Goal: Task Accomplishment & Management: Complete application form

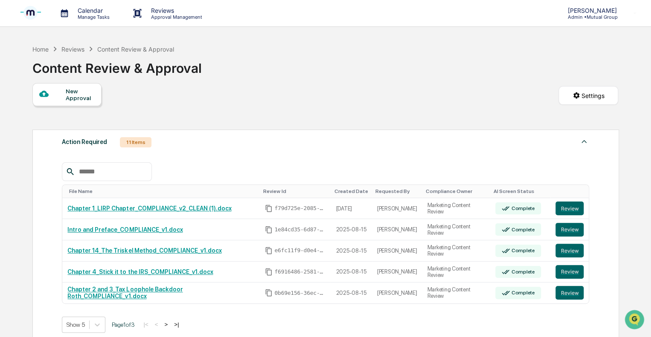
click at [85, 97] on div "New Approval" at bounding box center [80, 95] width 29 height 14
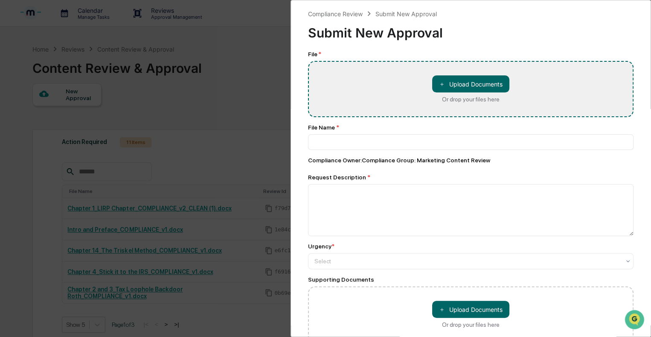
type input "**********"
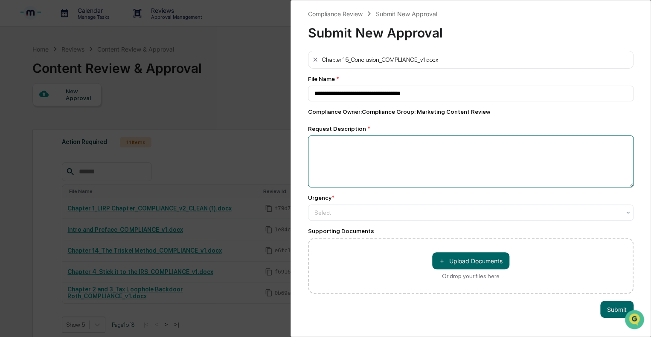
click at [367, 158] on textarea at bounding box center [470, 162] width 325 height 52
type textarea "**********"
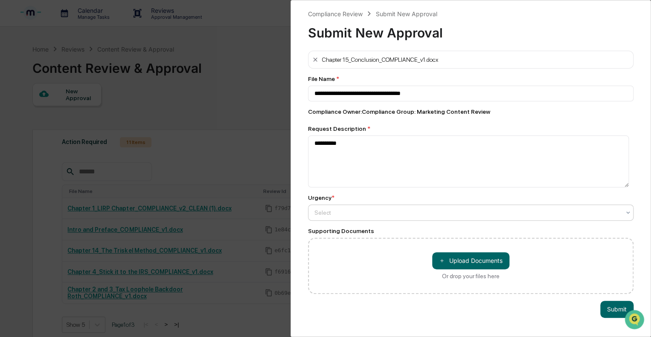
click at [382, 216] on div at bounding box center [467, 213] width 306 height 9
type input "*"
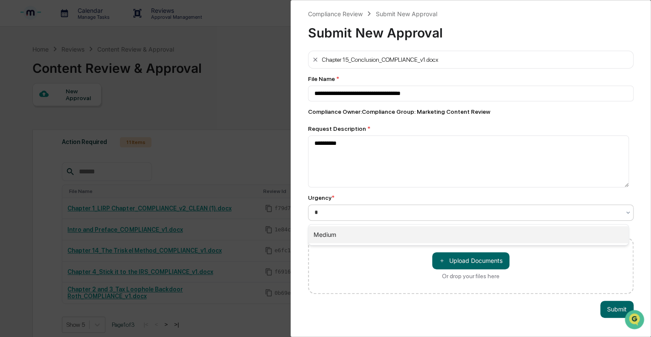
click at [362, 235] on div "Medium" at bounding box center [468, 234] width 320 height 17
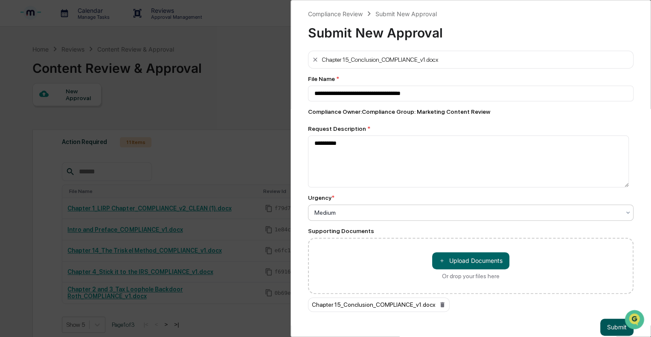
click at [604, 324] on button "Submit" at bounding box center [616, 327] width 33 height 17
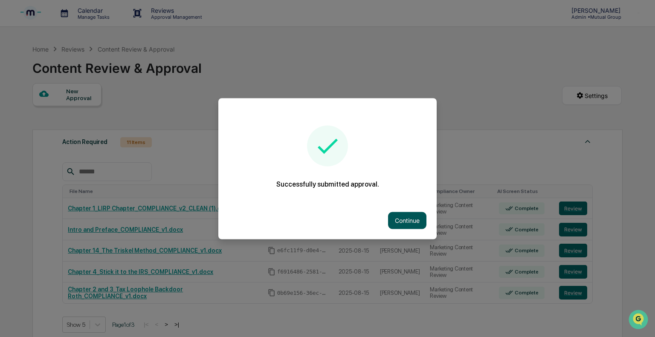
click at [405, 226] on button "Continue" at bounding box center [407, 220] width 38 height 17
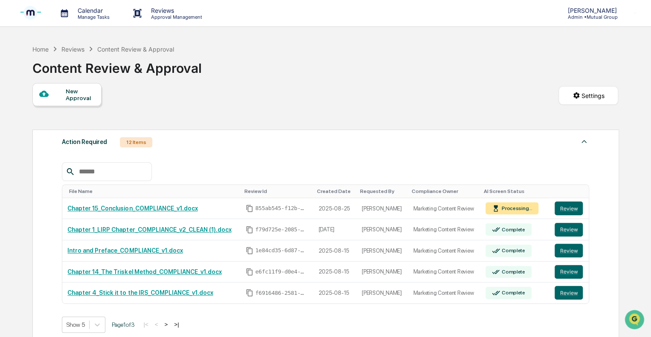
click at [67, 92] on div "New Approval" at bounding box center [80, 95] width 29 height 14
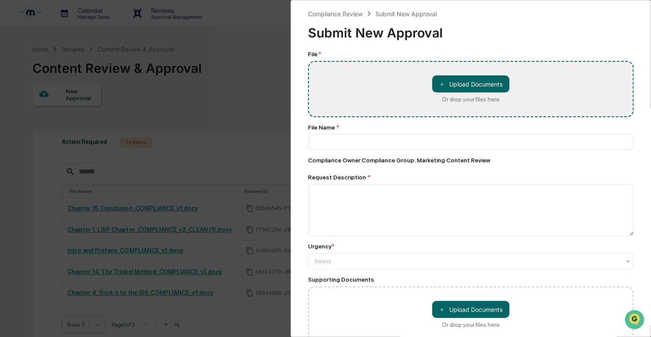
type input "**********"
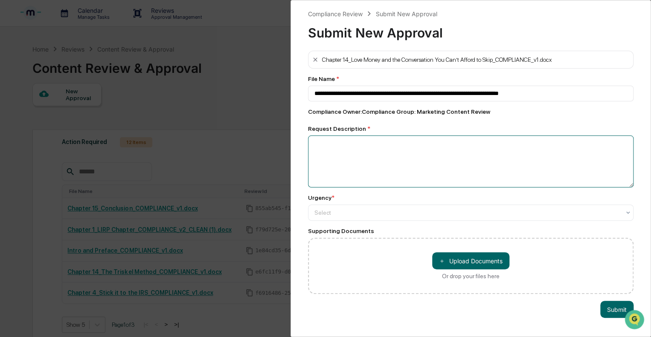
click at [402, 159] on textarea at bounding box center [470, 162] width 325 height 52
type textarea "**********"
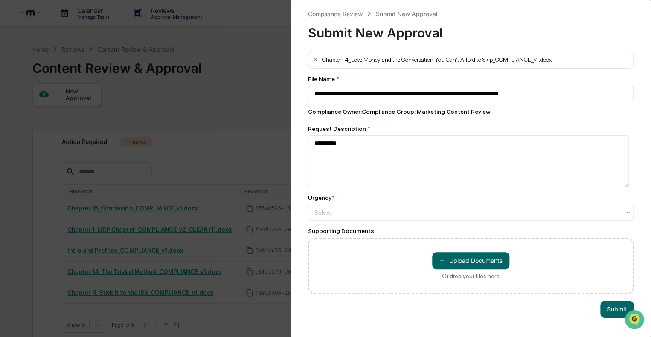
click at [364, 206] on div "Urgency * Select" at bounding box center [470, 207] width 325 height 26
click at [362, 209] on div at bounding box center [467, 213] width 306 height 9
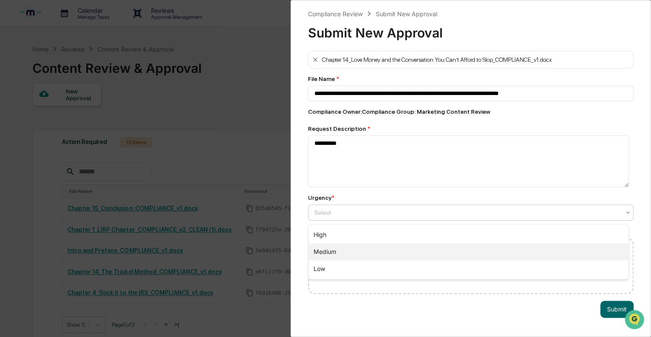
click at [341, 247] on div "Medium" at bounding box center [468, 252] width 320 height 17
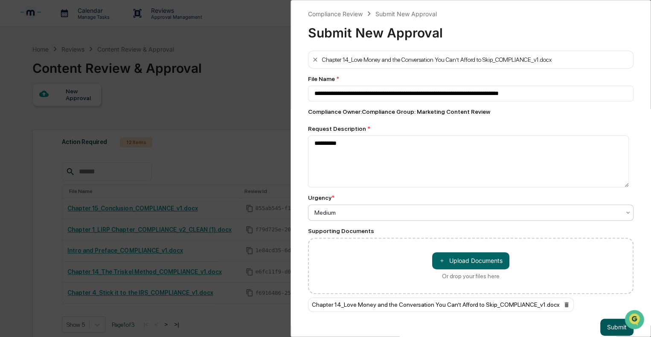
click at [606, 325] on button "Submit" at bounding box center [616, 327] width 33 height 17
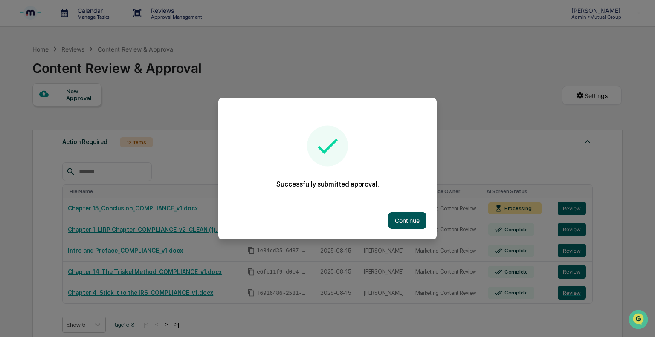
click at [415, 223] on button "Continue" at bounding box center [407, 220] width 38 height 17
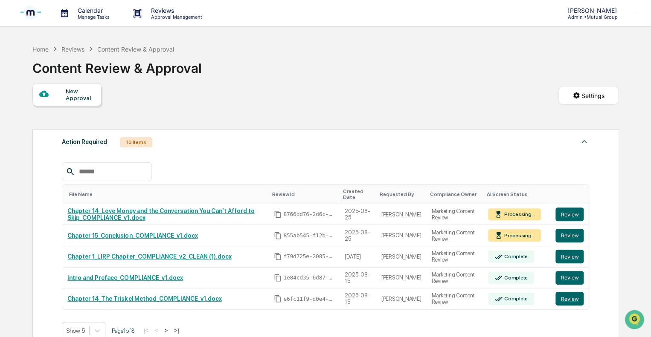
click at [84, 101] on div "New Approval" at bounding box center [80, 95] width 29 height 14
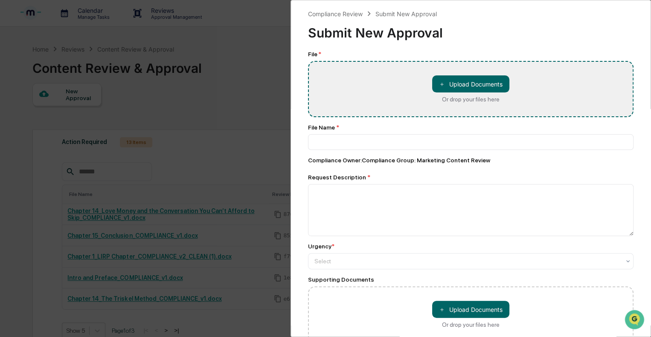
type input "**********"
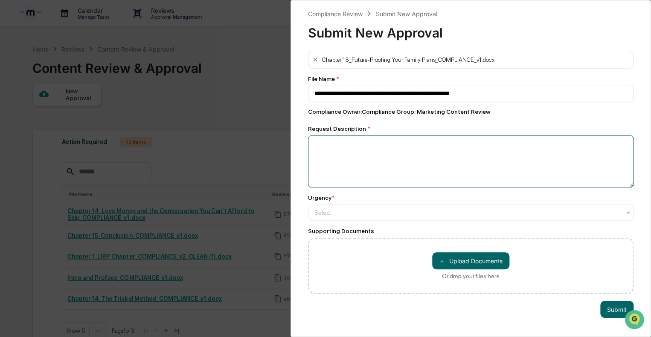
click at [325, 158] on textarea at bounding box center [470, 162] width 325 height 52
type textarea "******"
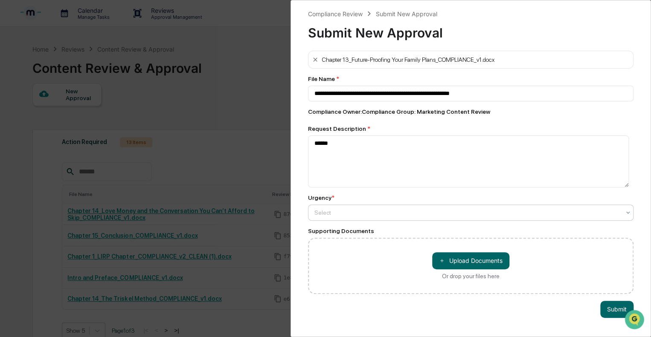
click at [328, 215] on div at bounding box center [467, 213] width 306 height 9
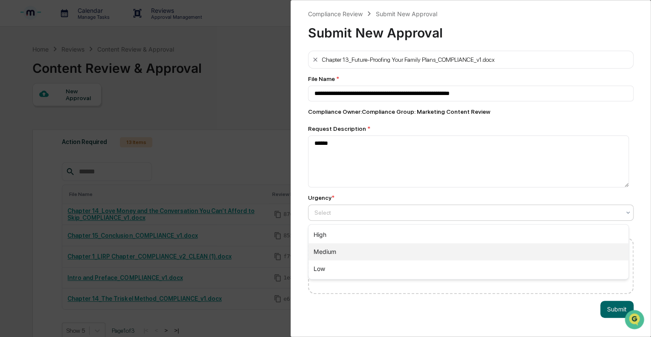
click at [323, 246] on div "Medium" at bounding box center [468, 252] width 320 height 17
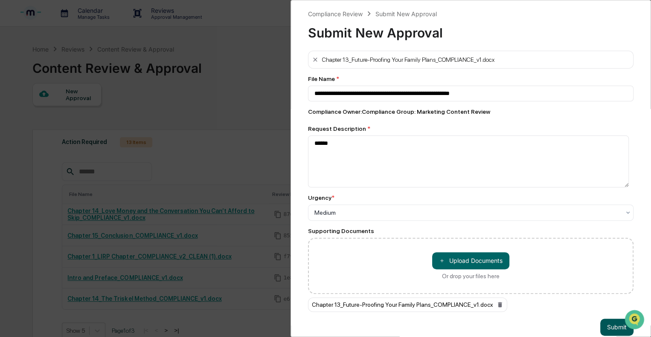
click at [607, 322] on button "Submit" at bounding box center [616, 327] width 33 height 17
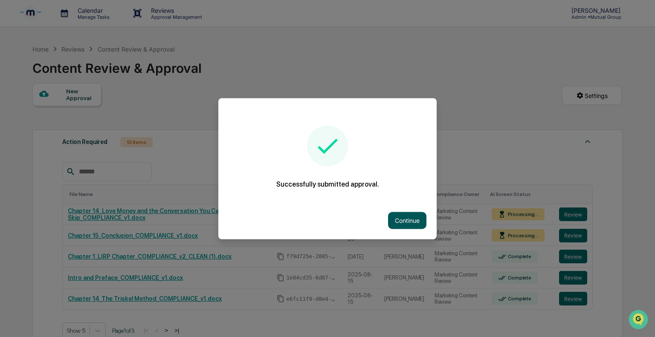
click at [401, 220] on button "Continue" at bounding box center [407, 220] width 38 height 17
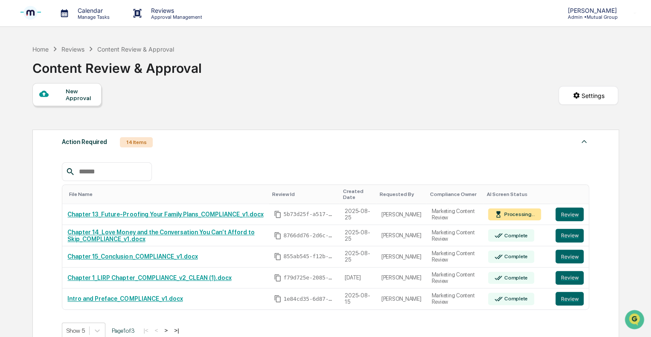
click at [84, 99] on div "New Approval" at bounding box center [80, 95] width 29 height 14
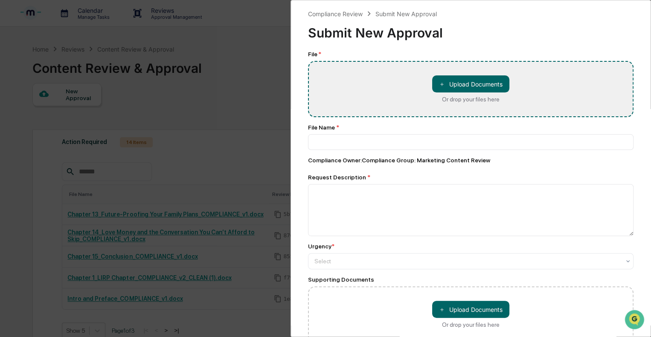
type input "**********"
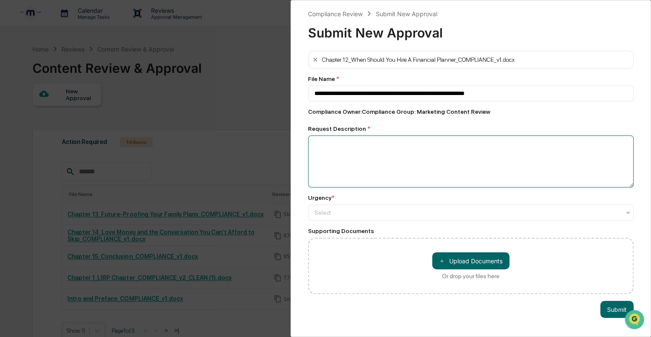
click at [368, 160] on textarea at bounding box center [470, 162] width 325 height 52
type textarea "**********"
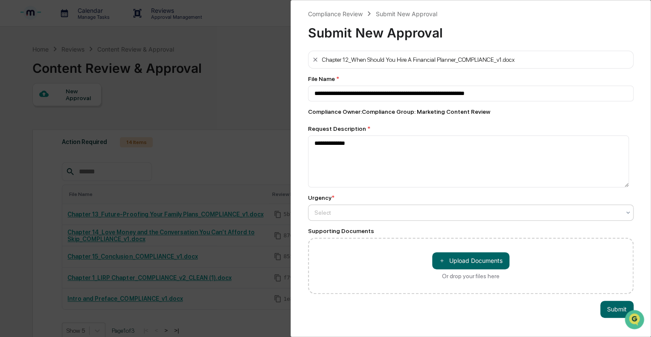
click at [340, 211] on div at bounding box center [467, 213] width 306 height 9
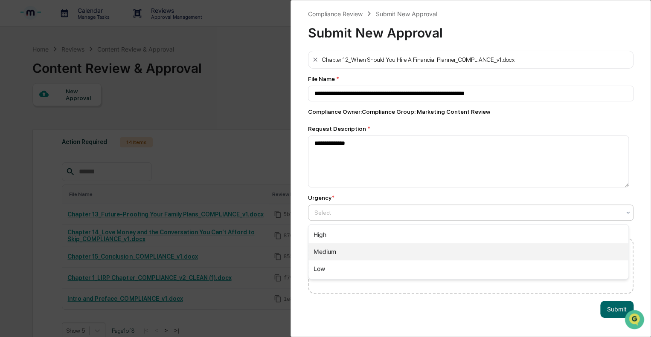
click at [319, 246] on div "Medium" at bounding box center [468, 252] width 320 height 17
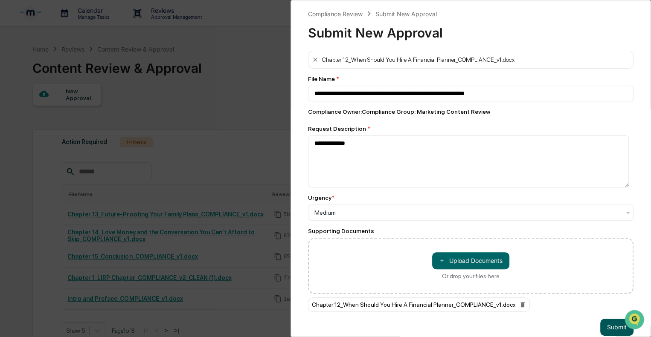
click at [605, 328] on button "Submit" at bounding box center [616, 327] width 33 height 17
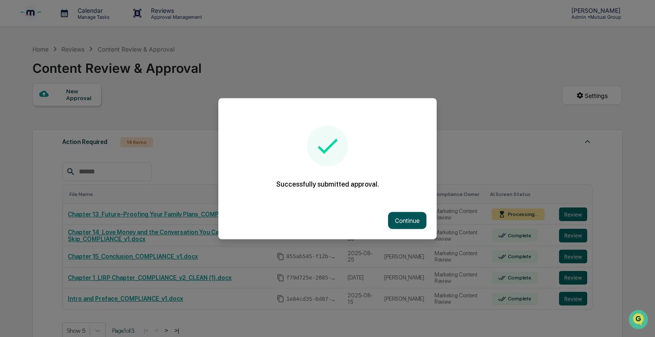
click at [398, 229] on button "Continue" at bounding box center [407, 220] width 38 height 17
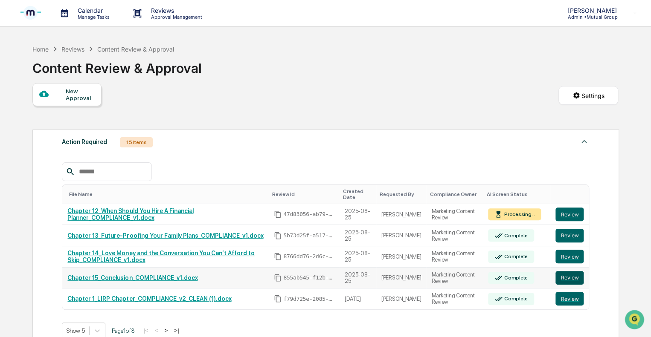
click at [564, 281] on button "Review" at bounding box center [569, 278] width 28 height 14
click at [567, 255] on button "Review" at bounding box center [569, 257] width 28 height 14
click at [573, 259] on button "Review" at bounding box center [569, 257] width 28 height 14
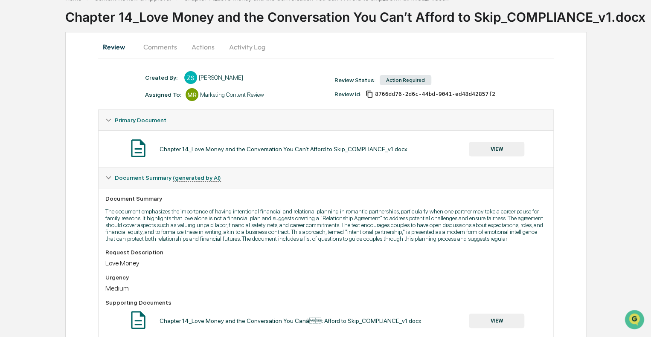
scroll to position [6, 0]
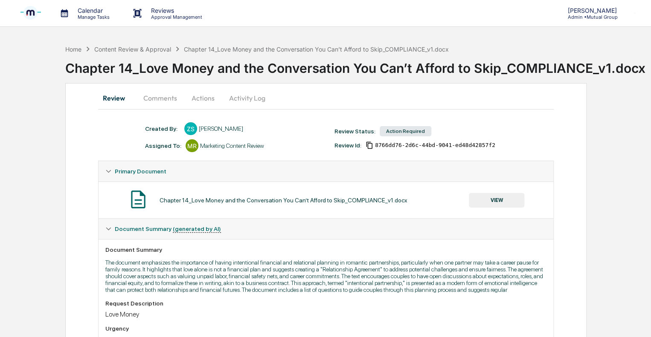
click at [198, 96] on button "Actions" at bounding box center [203, 98] width 38 height 20
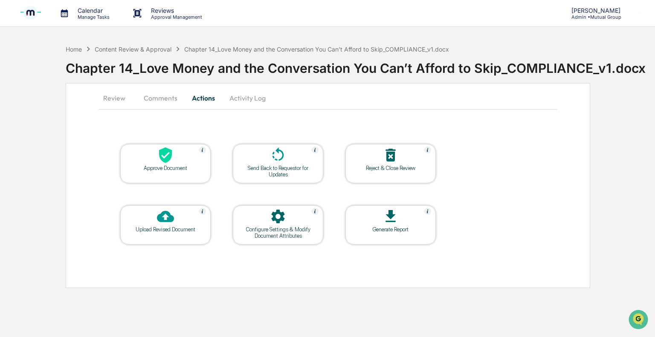
click at [180, 160] on div at bounding box center [165, 156] width 85 height 18
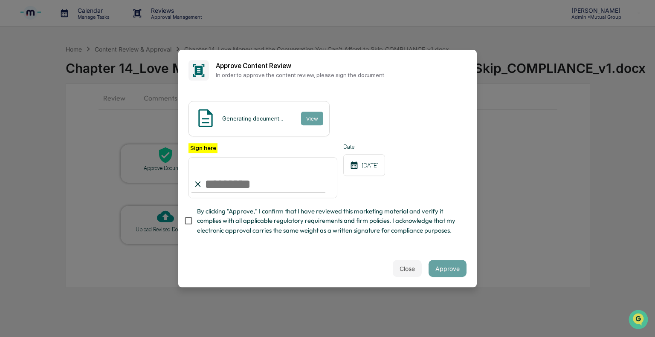
click at [241, 180] on input "Sign here" at bounding box center [263, 177] width 149 height 41
click at [223, 182] on input "Sign here" at bounding box center [263, 177] width 149 height 41
type input "**"
click at [447, 267] on button "Approve" at bounding box center [448, 268] width 38 height 17
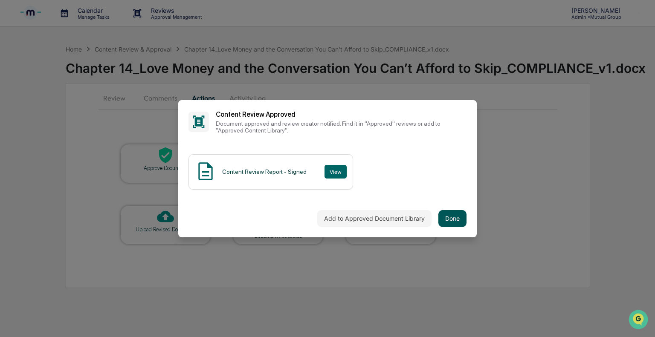
click at [455, 215] on button "Done" at bounding box center [452, 218] width 28 height 17
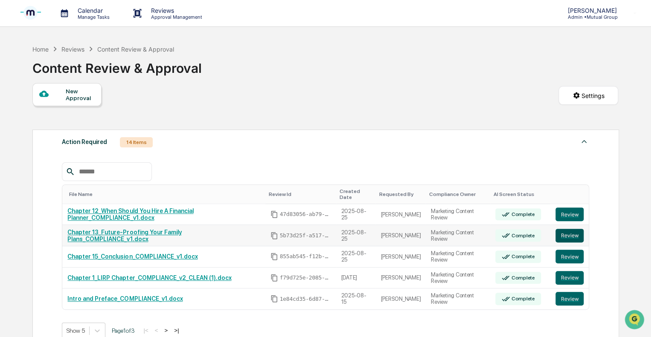
click at [563, 232] on button "Review" at bounding box center [569, 236] width 28 height 14
click at [569, 231] on button "Review" at bounding box center [569, 236] width 28 height 14
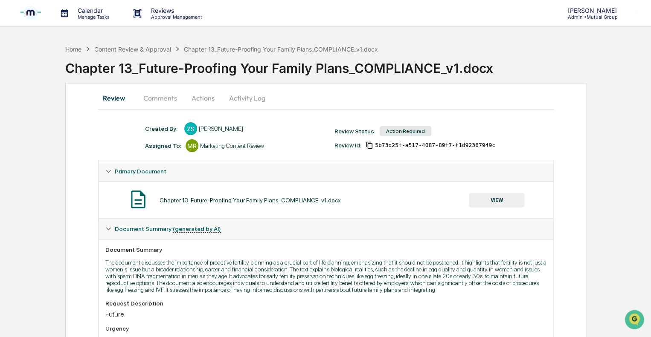
click at [199, 100] on button "Actions" at bounding box center [203, 98] width 38 height 20
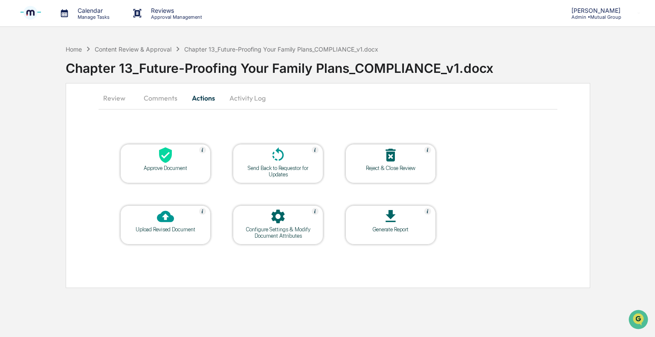
click at [180, 173] on div "Approve Document" at bounding box center [165, 163] width 90 height 39
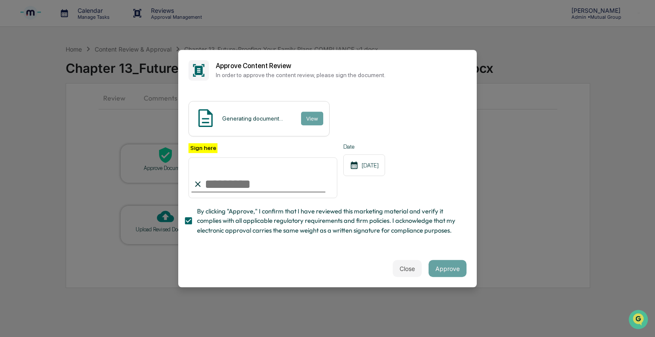
click at [217, 187] on input "Sign here" at bounding box center [263, 177] width 149 height 41
type input "**"
click at [452, 264] on button "Approve" at bounding box center [448, 268] width 38 height 17
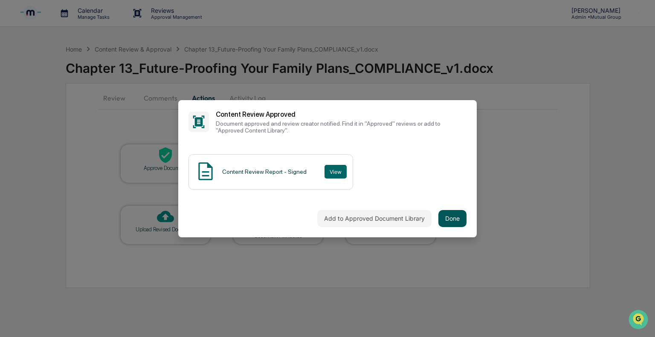
click at [449, 216] on button "Done" at bounding box center [452, 218] width 28 height 17
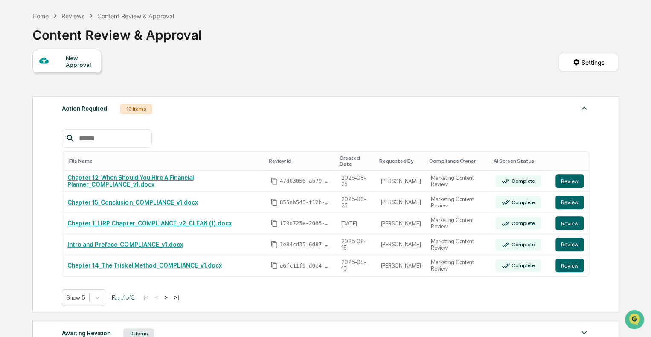
scroll to position [43, 0]
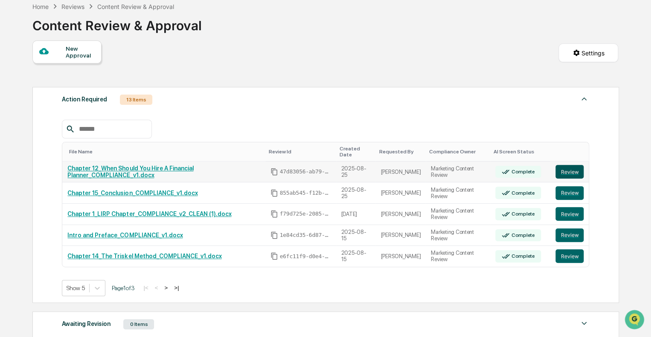
click at [564, 165] on button "Review" at bounding box center [569, 172] width 28 height 14
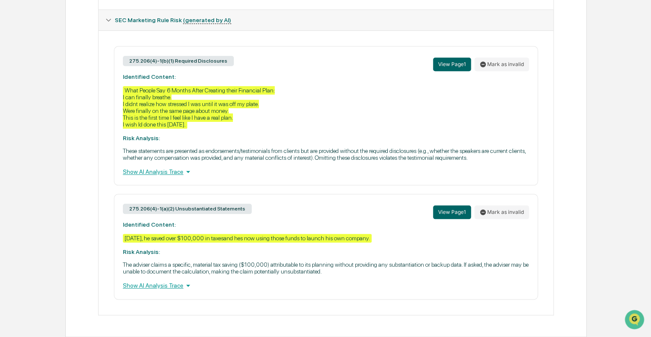
scroll to position [382, 0]
